Goal: Information Seeking & Learning: Learn about a topic

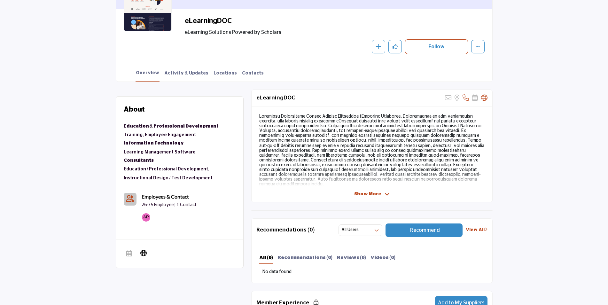
scroll to position [128, 0]
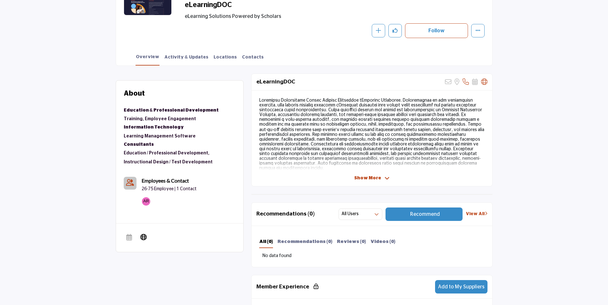
click at [380, 179] on span "Show More" at bounding box center [367, 178] width 27 height 7
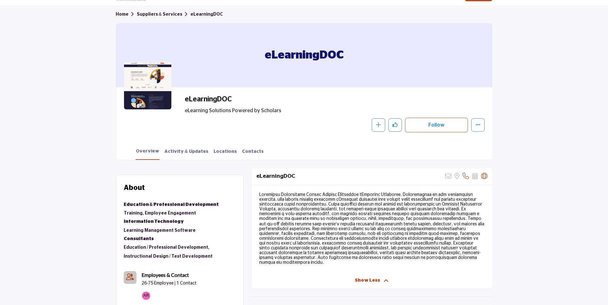
scroll to position [32, 0]
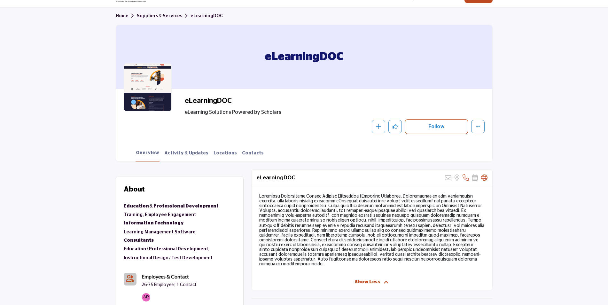
click at [162, 15] on link "Suppliers & Services" at bounding box center [164, 16] width 54 height 4
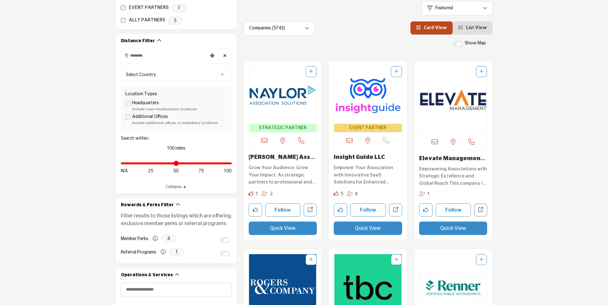
scroll to position [160, 0]
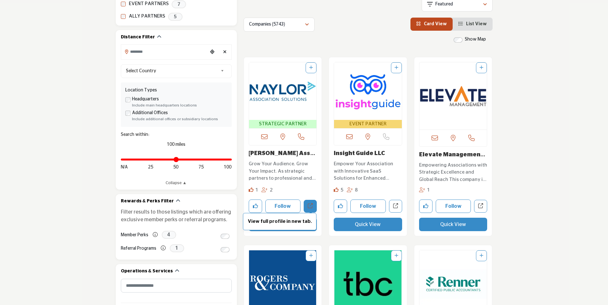
click at [313, 208] on icon "Open naylor-association-solutions in new tab" at bounding box center [310, 205] width 5 height 5
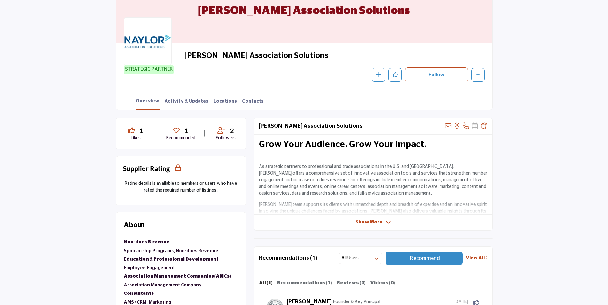
scroll to position [96, 0]
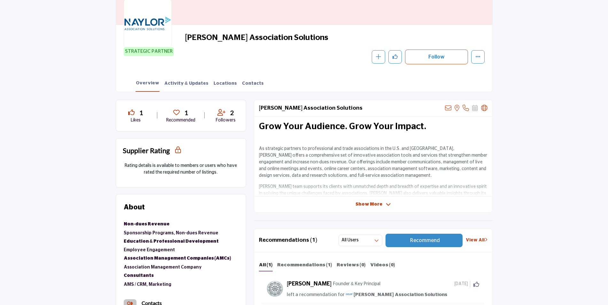
click at [375, 170] on p "As strategic partners to professional and trade associations in the U.S. and Ca…" at bounding box center [373, 163] width 229 height 34
click at [369, 205] on span "Show More" at bounding box center [369, 204] width 27 height 7
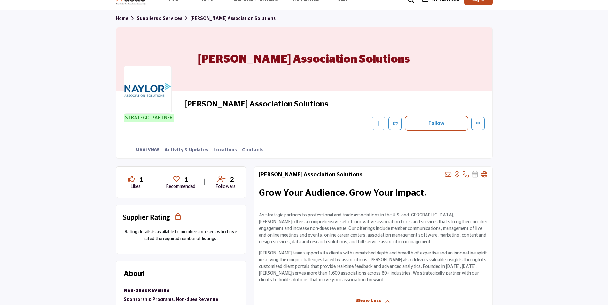
scroll to position [0, 0]
